Goal: Check status: Check status

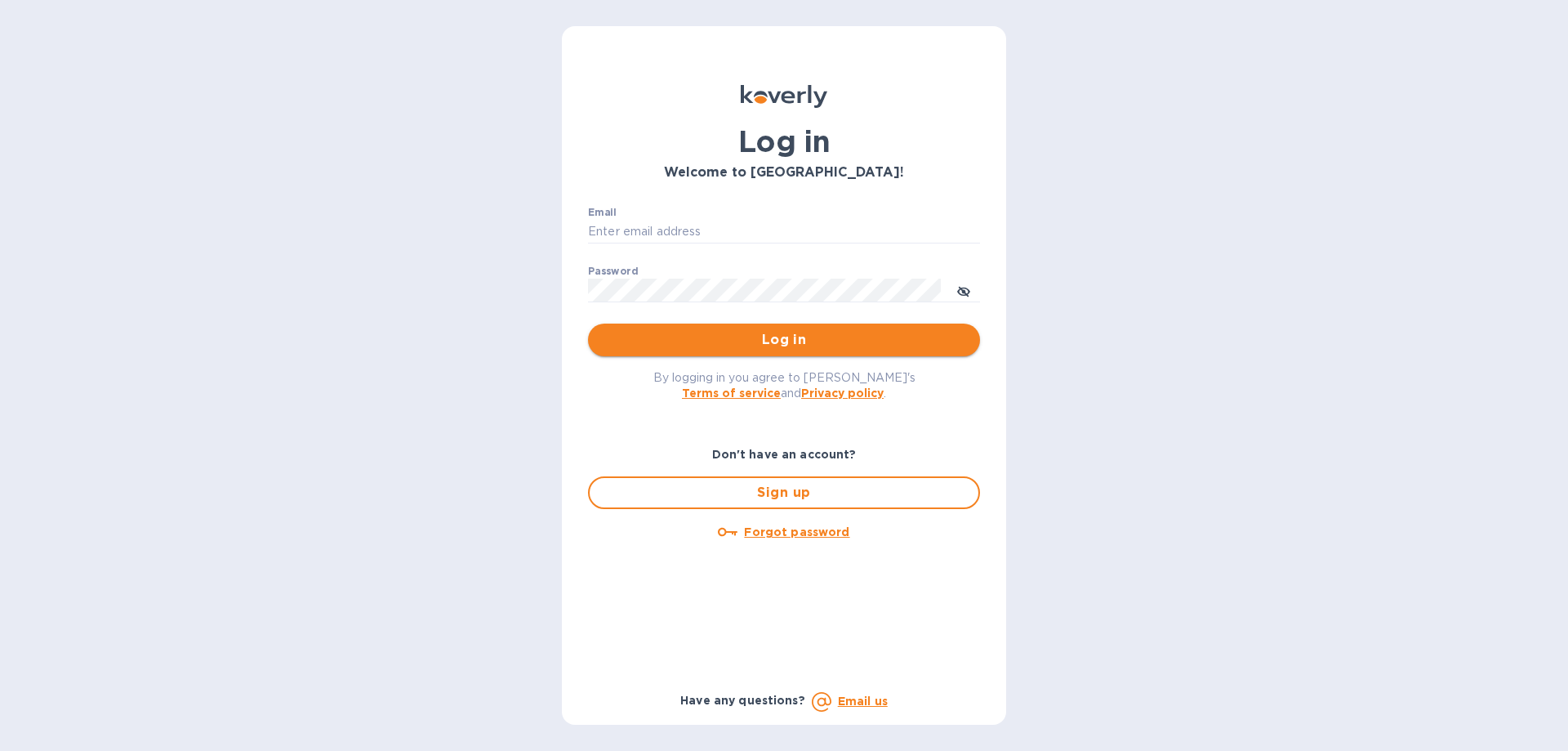
type input "[EMAIL_ADDRESS][DOMAIN_NAME]"
click at [702, 336] on span "Log in" at bounding box center [784, 340] width 366 height 20
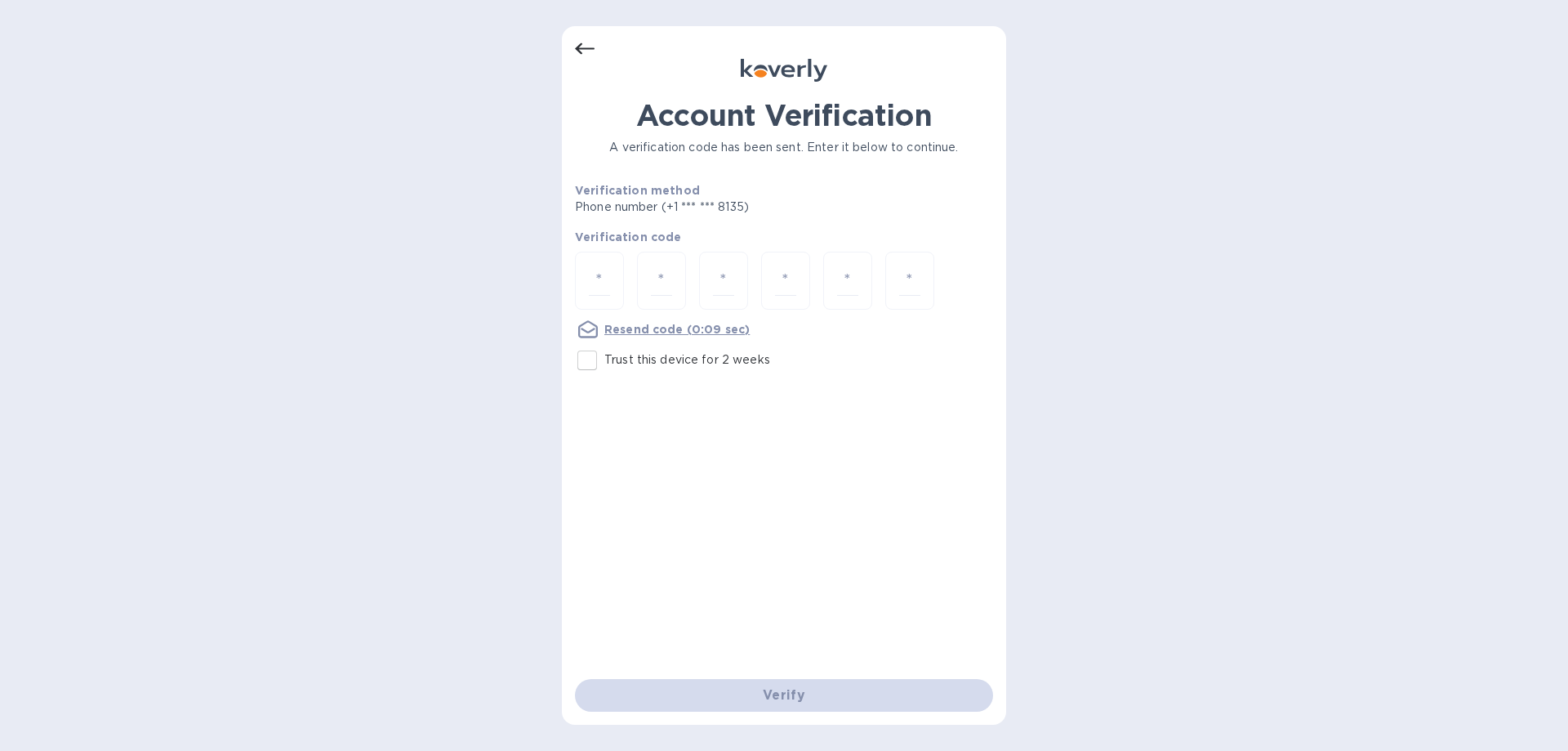
click at [589, 370] on input "Trust this device for 2 weeks" at bounding box center [587, 360] width 34 height 34
checkbox input "true"
click at [595, 289] on input "number" at bounding box center [600, 280] width 21 height 30
type input "1"
type input "3"
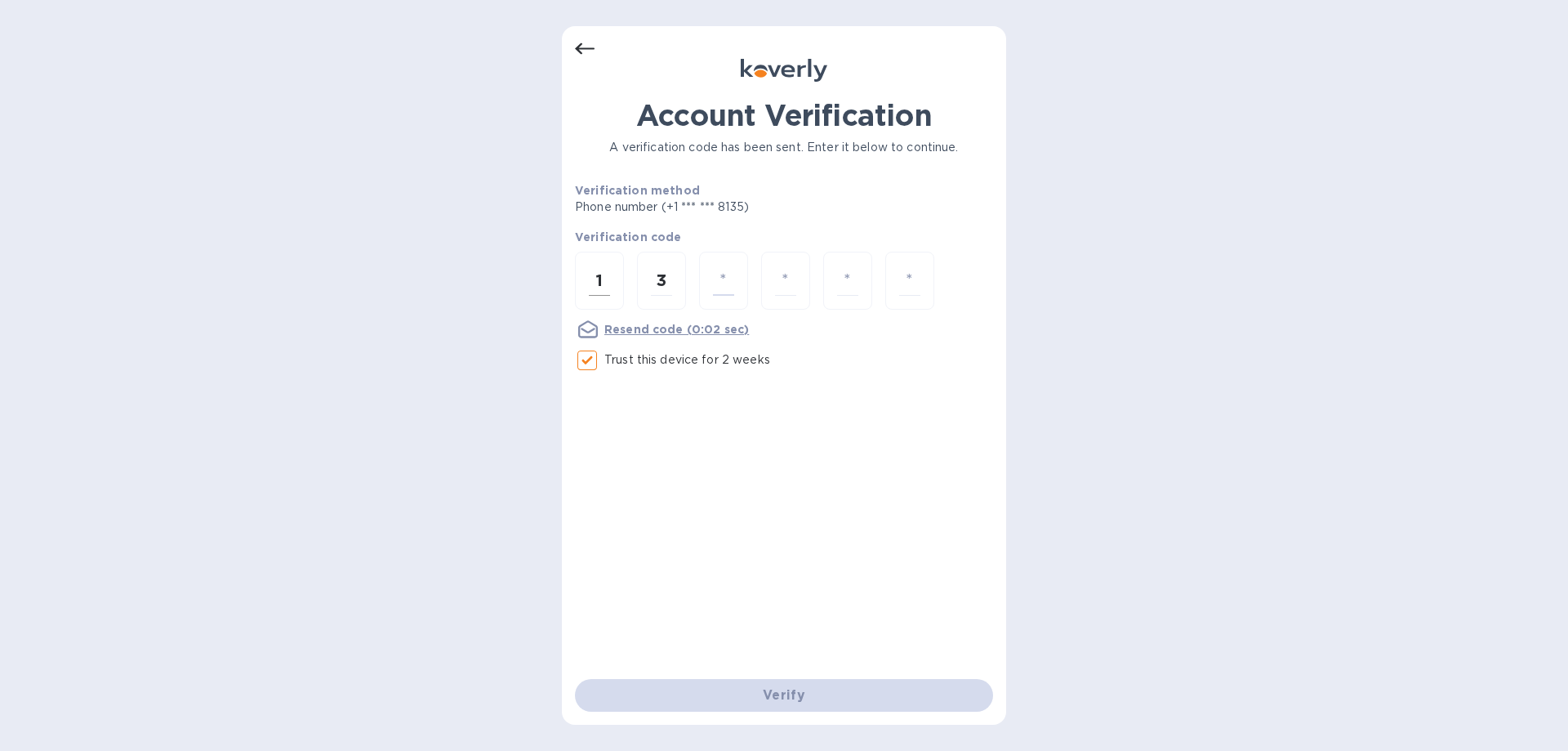
type input "7"
type input "1"
type input "6"
type input "7"
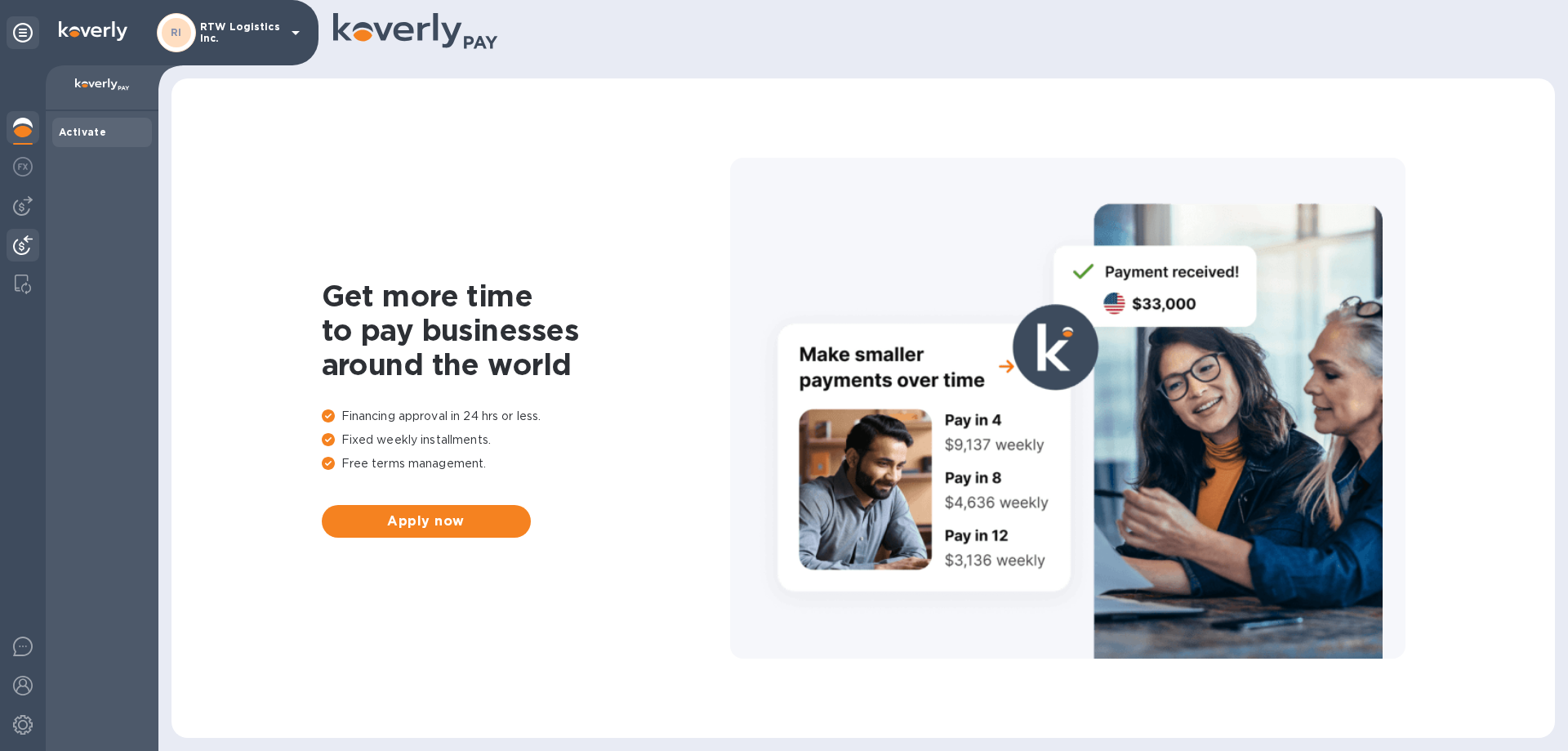
click at [24, 246] on img at bounding box center [23, 245] width 20 height 20
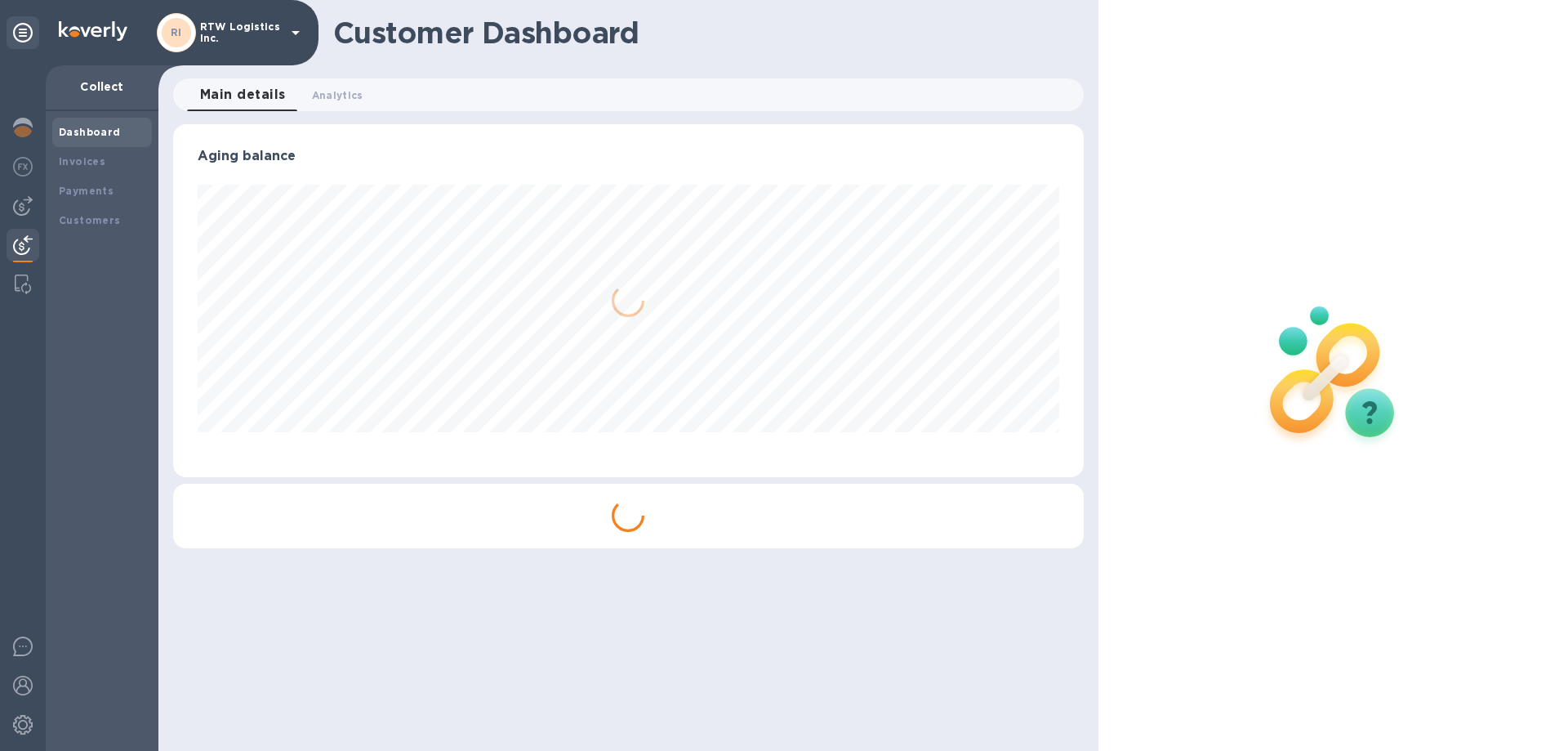
scroll to position [353, 910]
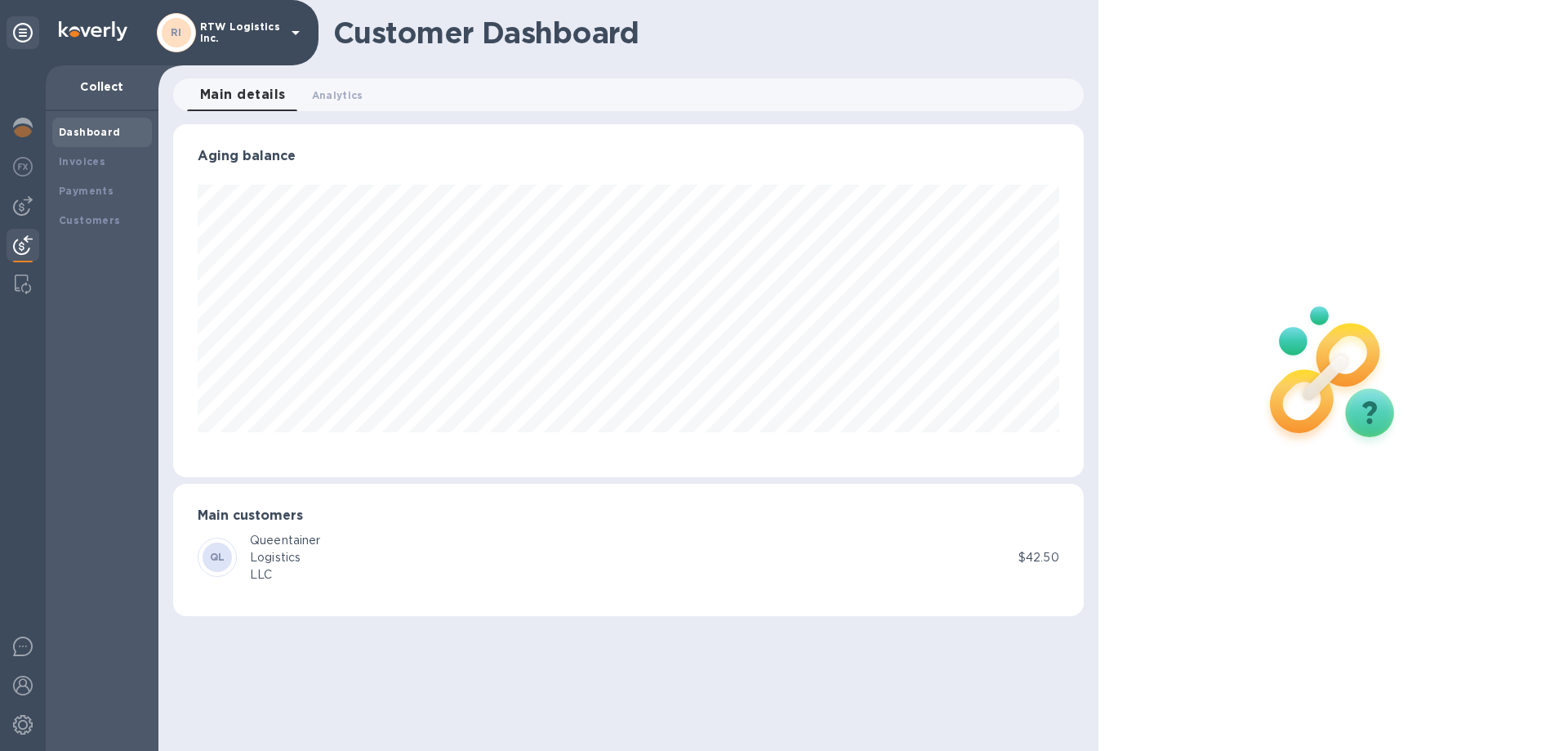
click at [16, 241] on img at bounding box center [23, 245] width 20 height 20
click at [15, 209] on img at bounding box center [23, 206] width 20 height 20
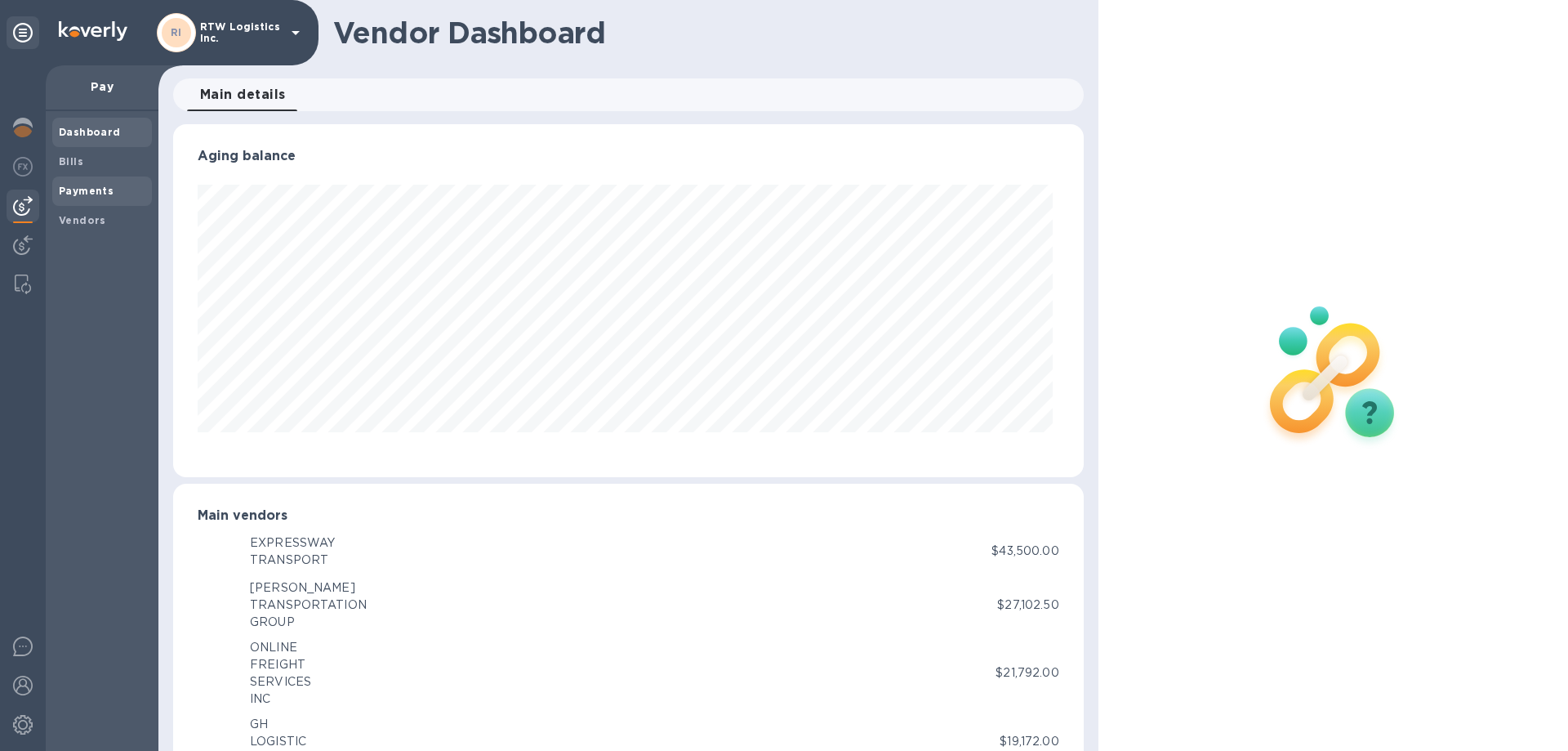
scroll to position [353, 903]
click at [93, 196] on b "Payments" at bounding box center [86, 191] width 55 height 12
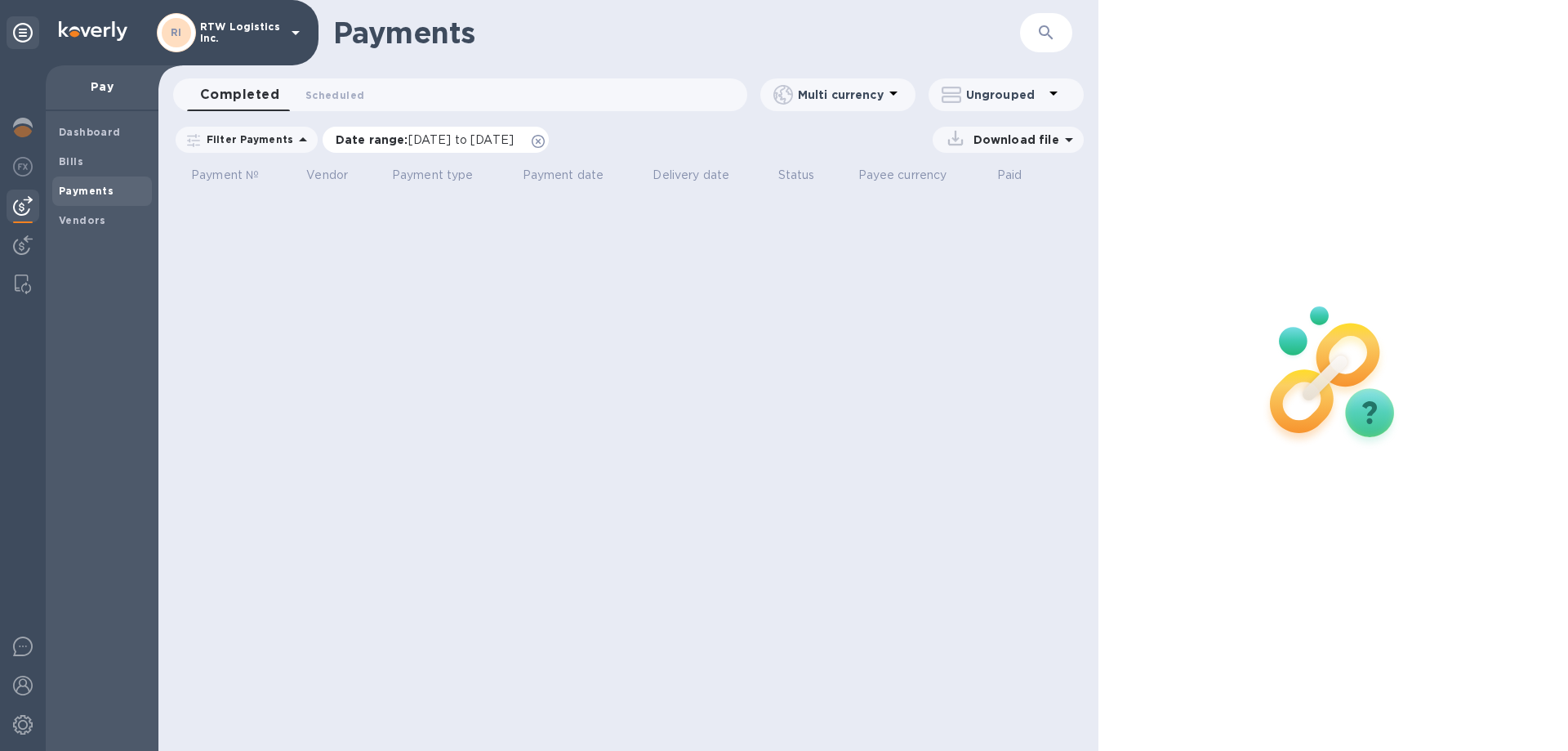
click at [545, 143] on icon at bounding box center [538, 142] width 13 height 13
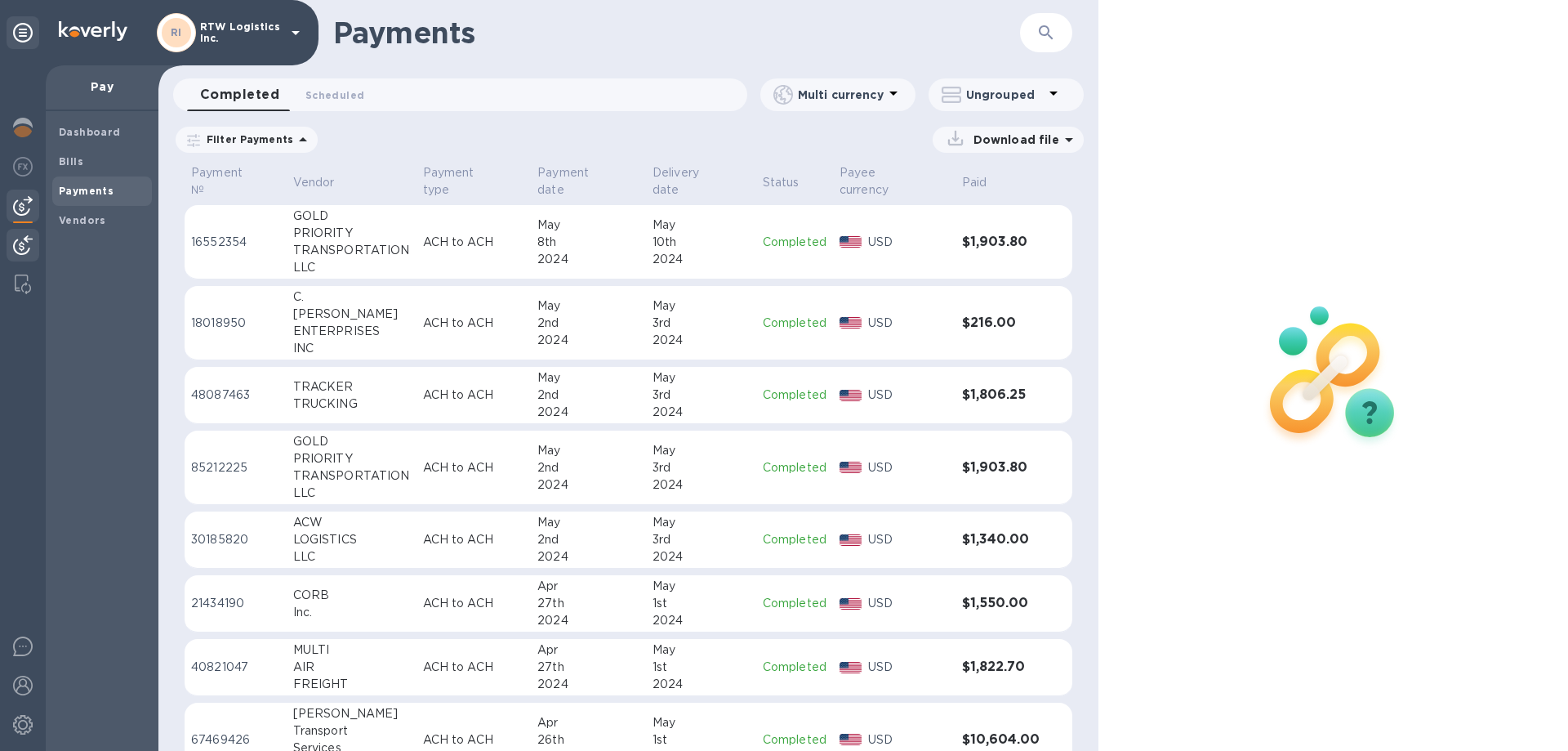
click at [21, 245] on img at bounding box center [23, 245] width 20 height 20
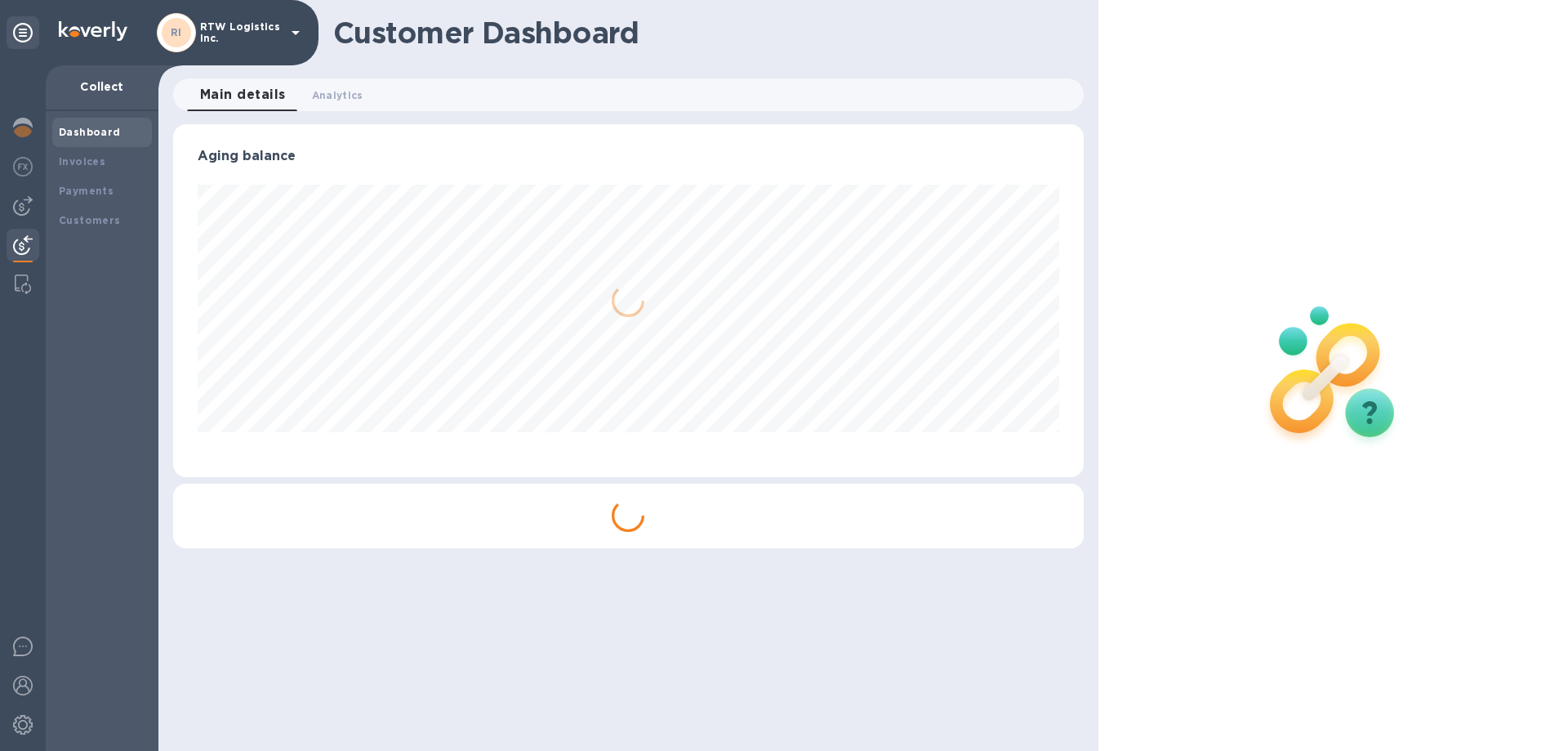
scroll to position [353, 910]
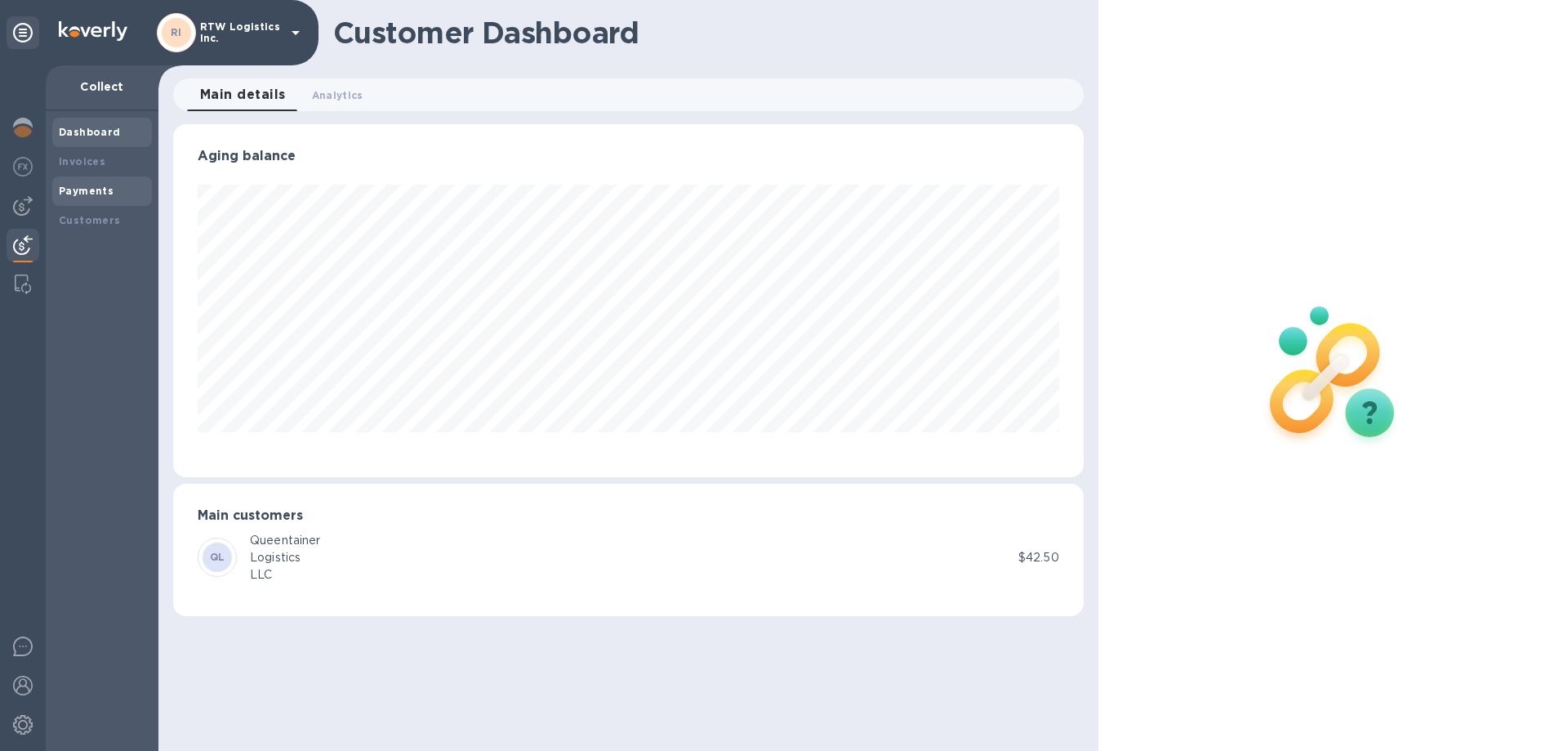
click at [101, 194] on b "Payments" at bounding box center [86, 191] width 55 height 12
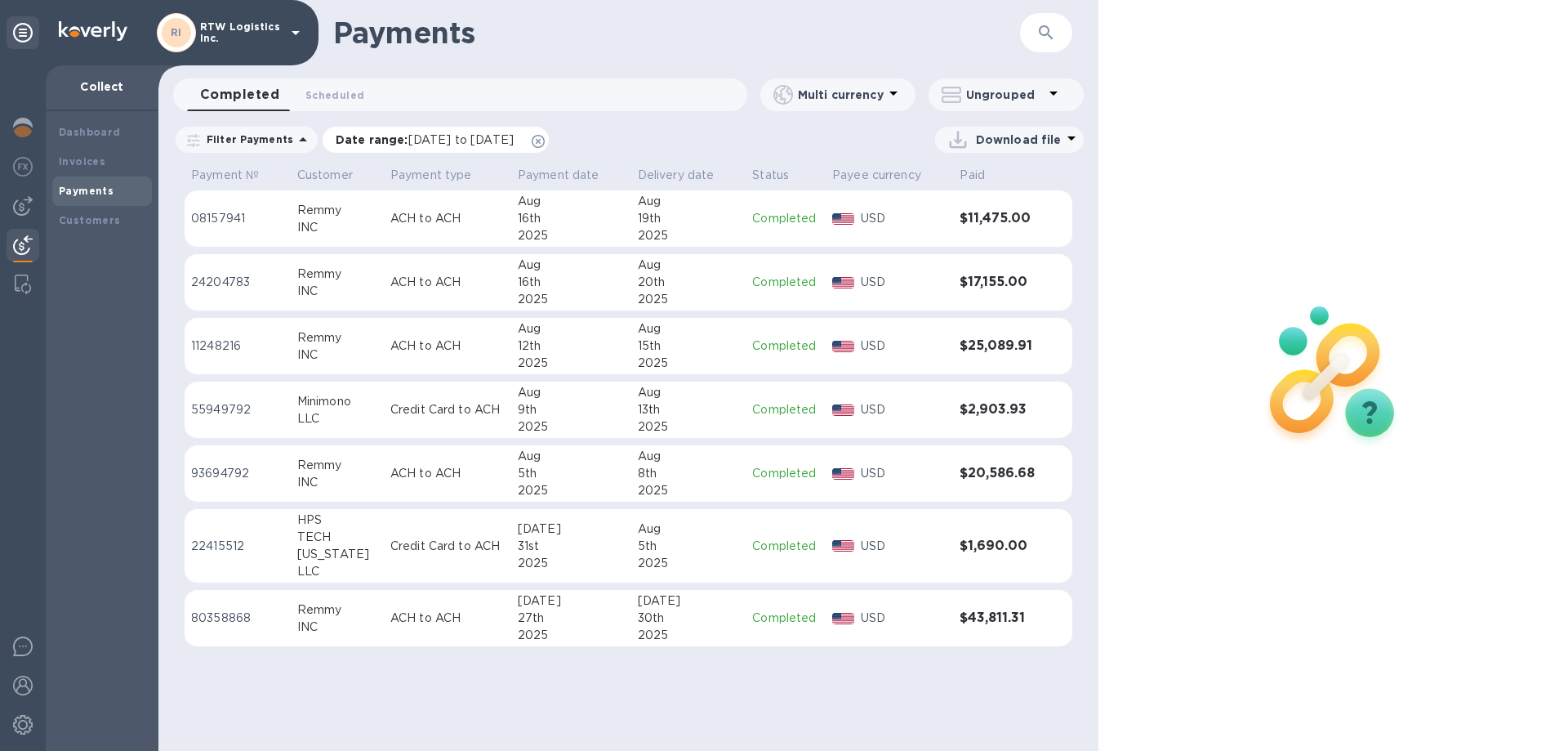
click at [545, 146] on icon at bounding box center [538, 142] width 13 height 13
